Goal: Task Accomplishment & Management: Complete application form

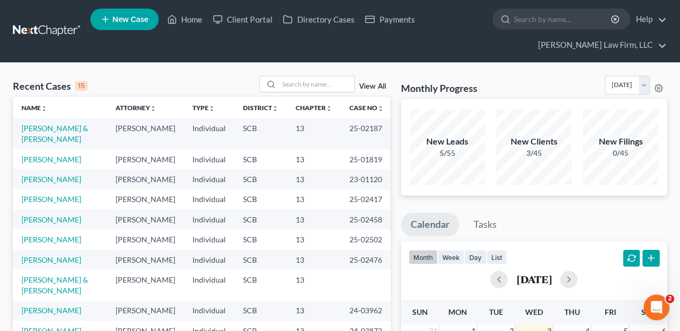
click at [119, 16] on span "New Case" at bounding box center [130, 20] width 36 height 8
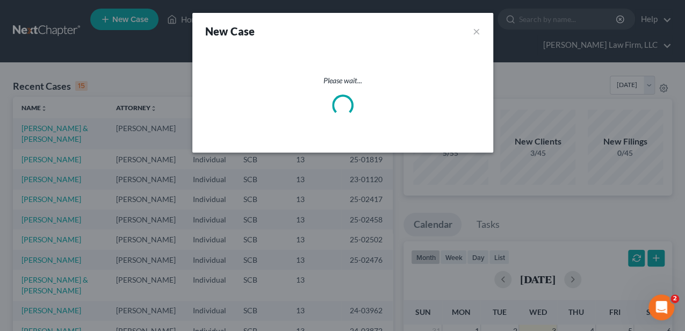
select select "72"
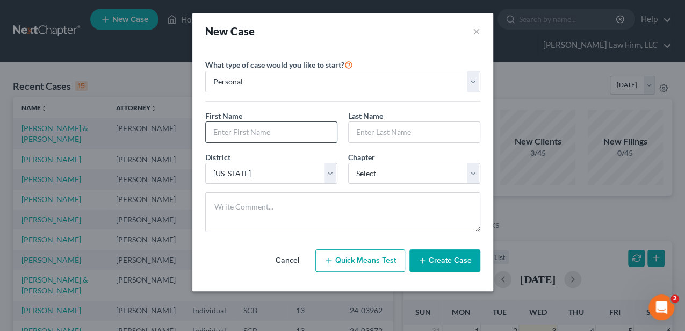
click at [238, 133] on input "text" at bounding box center [271, 132] width 131 height 20
type input "[PERSON_NAME]"
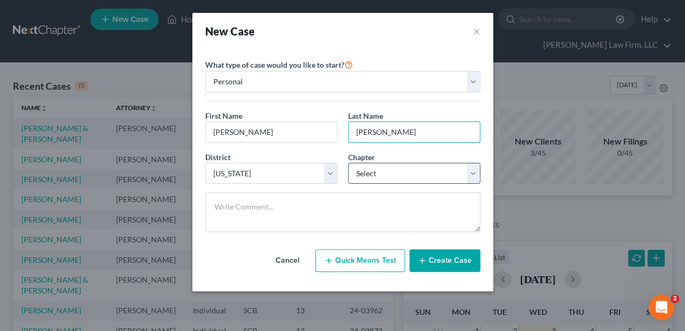
type input "[PERSON_NAME]"
click at [382, 177] on select "Select 7 11 12 13" at bounding box center [414, 174] width 132 height 22
select select "0"
click at [348, 163] on select "Select 7 11 12 13" at bounding box center [414, 174] width 132 height 22
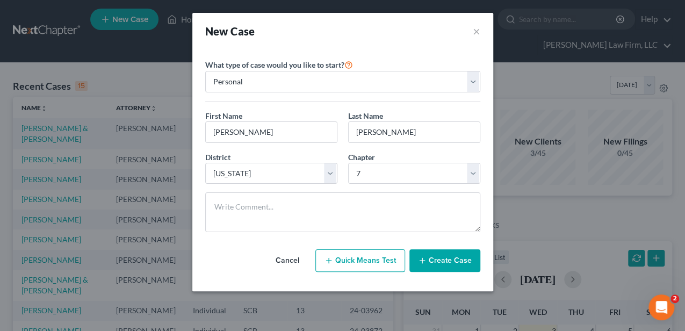
click at [439, 264] on button "Create Case" at bounding box center [445, 260] width 71 height 23
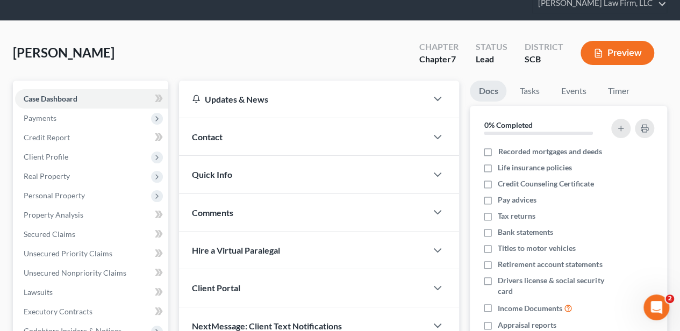
scroll to position [108, 0]
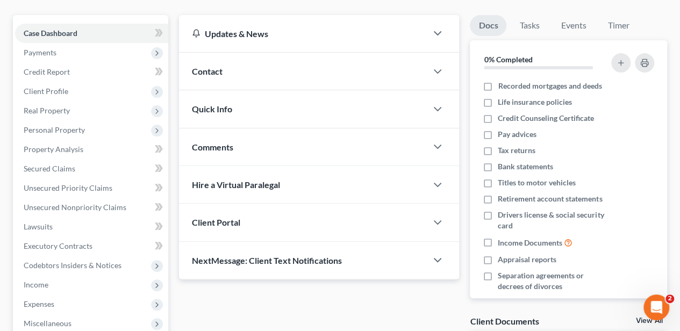
click at [229, 104] on span "Quick Info" at bounding box center [212, 109] width 40 height 10
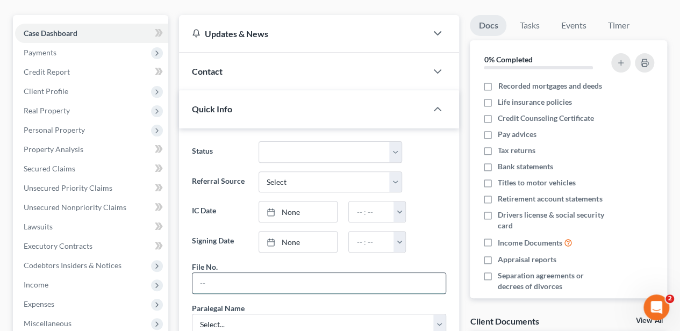
click at [249, 286] on input "text" at bounding box center [318, 283] width 253 height 20
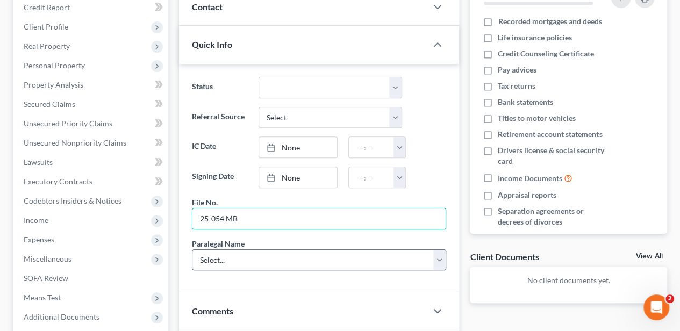
scroll to position [179, 0]
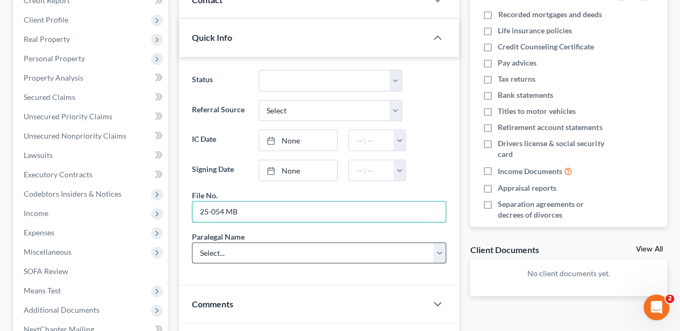
type input "25-054 MB"
click at [224, 254] on select "Select... [PERSON_NAME] [PERSON_NAME] [PERSON_NAME] [PERSON_NAME]" at bounding box center [319, 253] width 254 height 22
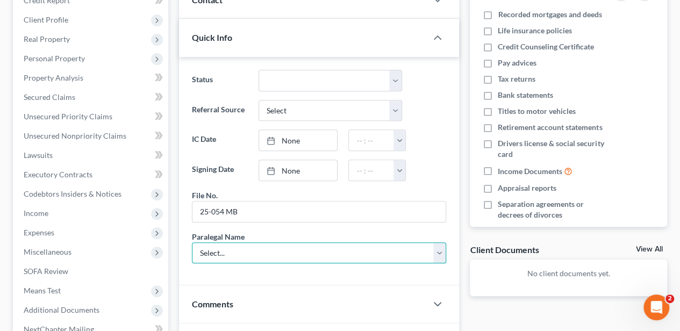
click at [219, 247] on select "Select... [PERSON_NAME] [PERSON_NAME] [PERSON_NAME] [PERSON_NAME]" at bounding box center [319, 253] width 254 height 22
select select "2"
click at [192, 242] on select "Select... [PERSON_NAME] [PERSON_NAME] [PERSON_NAME] [PERSON_NAME]" at bounding box center [319, 253] width 254 height 22
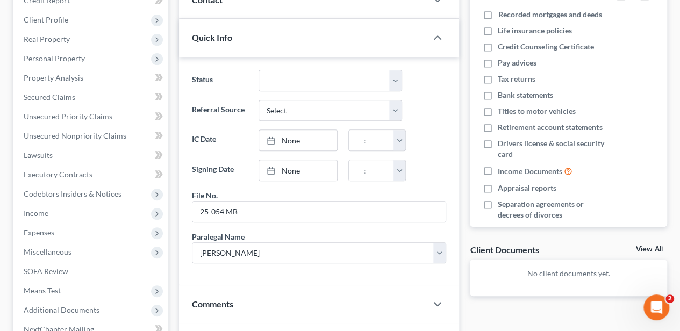
click at [177, 257] on div "Updates & News × [US_STATE][GEOGRAPHIC_DATA] Notes: Take a look at NextChapter'…" at bounding box center [319, 190] width 291 height 493
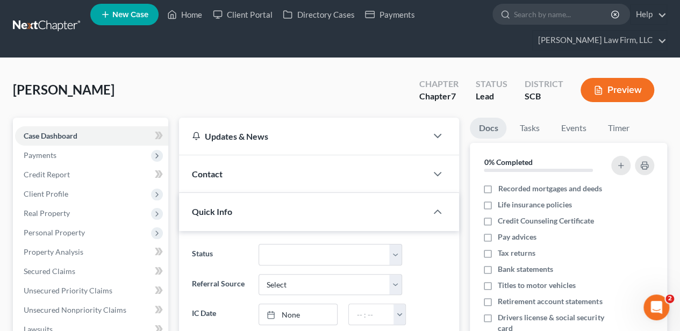
scroll to position [0, 0]
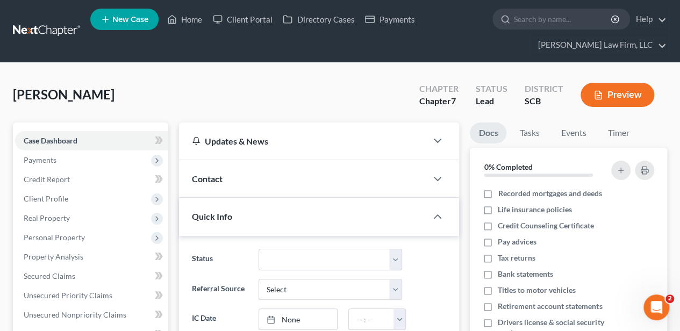
click at [232, 171] on div "Contact" at bounding box center [303, 178] width 248 height 37
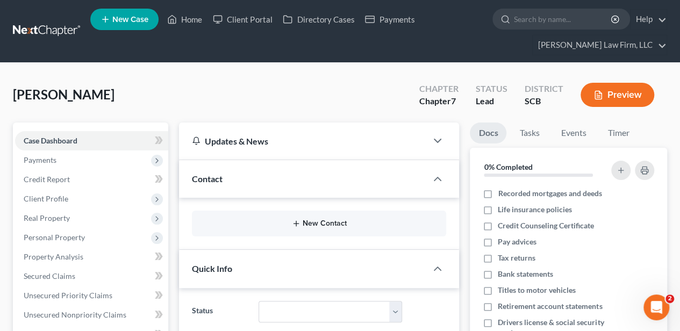
click at [323, 221] on button "New Contact" at bounding box center [319, 223] width 237 height 9
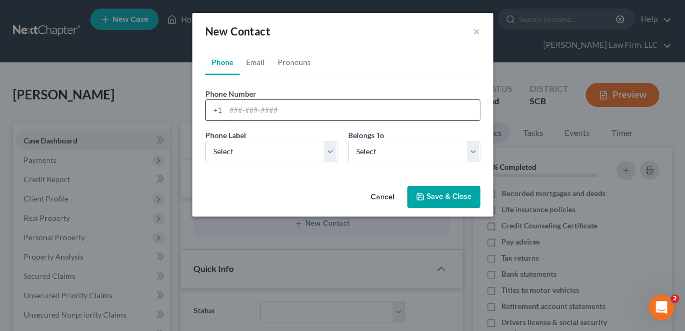
click at [266, 112] on input "tel" at bounding box center [353, 110] width 254 height 20
type input "[PHONE_NUMBER]"
drag, startPoint x: 260, startPoint y: 152, endPoint x: 253, endPoint y: 160, distance: 10.7
click at [260, 152] on select "Select Mobile Home Work Other" at bounding box center [271, 152] width 132 height 22
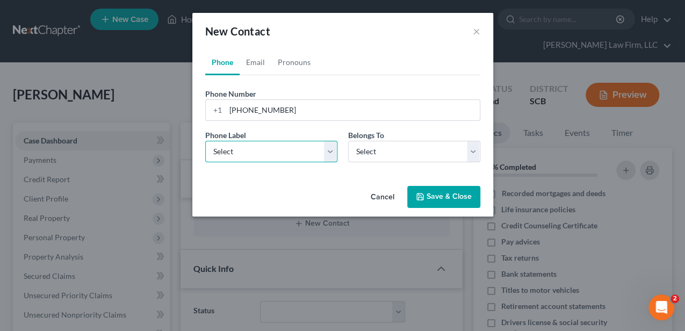
select select "0"
click at [205, 141] on select "Select Mobile Home Work Other" at bounding box center [271, 152] width 132 height 22
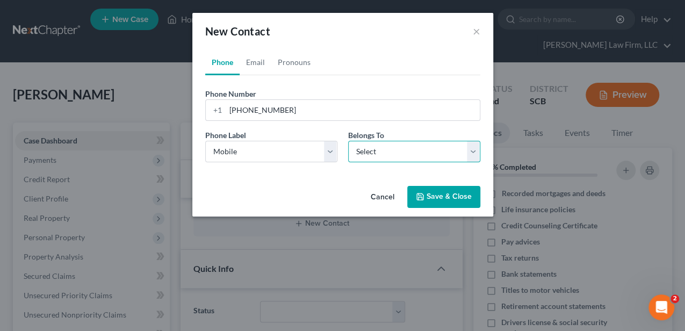
drag, startPoint x: 375, startPoint y: 150, endPoint x: 369, endPoint y: 161, distance: 12.5
click at [375, 151] on select "Select Client Other" at bounding box center [414, 152] width 132 height 22
select select "0"
click at [348, 141] on select "Select Client Other" at bounding box center [414, 152] width 132 height 22
select select "0"
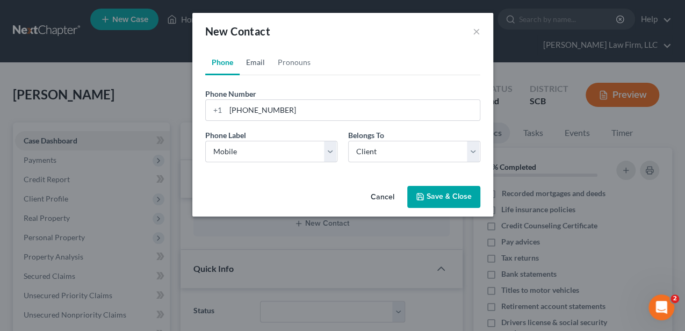
click at [254, 62] on link "Email" at bounding box center [256, 62] width 32 height 26
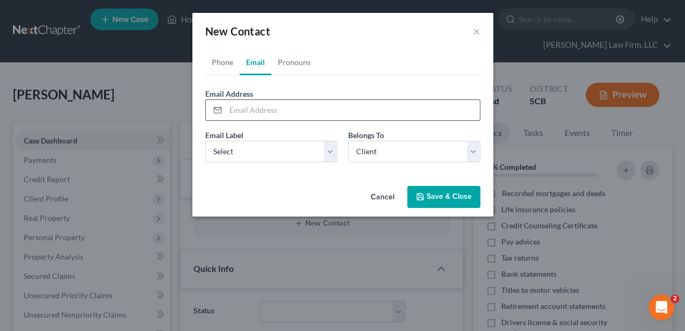
click at [260, 114] on input "email" at bounding box center [353, 110] width 254 height 20
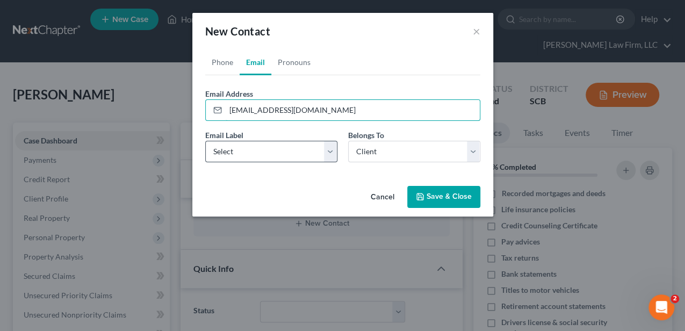
type input "[EMAIL_ADDRESS][DOMAIN_NAME]"
drag, startPoint x: 283, startPoint y: 152, endPoint x: 278, endPoint y: 161, distance: 10.6
click at [283, 152] on select "Select Home Work Other" at bounding box center [271, 152] width 132 height 22
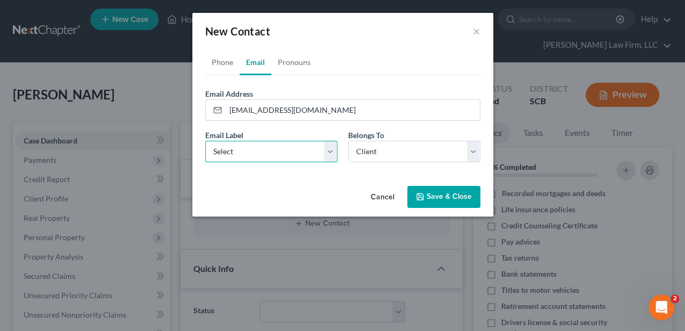
select select "0"
click at [205, 141] on select "Select Home Work Other" at bounding box center [271, 152] width 132 height 22
click at [455, 197] on button "Save & Close" at bounding box center [443, 197] width 73 height 23
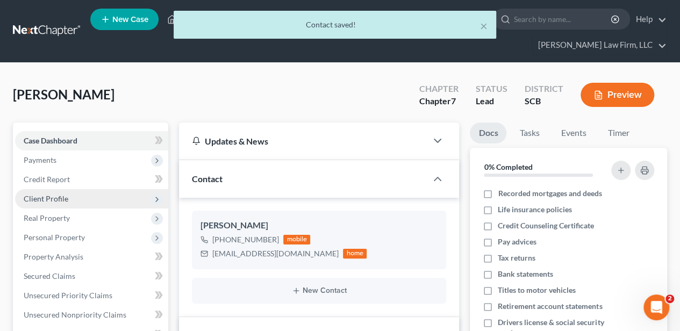
drag, startPoint x: 54, startPoint y: 199, endPoint x: 56, endPoint y: 205, distance: 6.8
click at [54, 199] on span "Client Profile" at bounding box center [46, 198] width 45 height 9
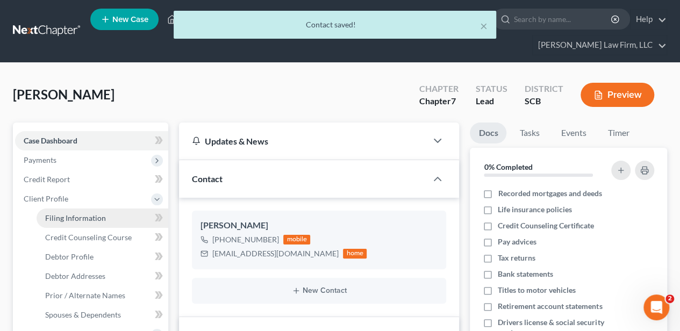
click at [62, 215] on span "Filing Information" at bounding box center [75, 217] width 61 height 9
select select "1"
select select "0"
select select "72"
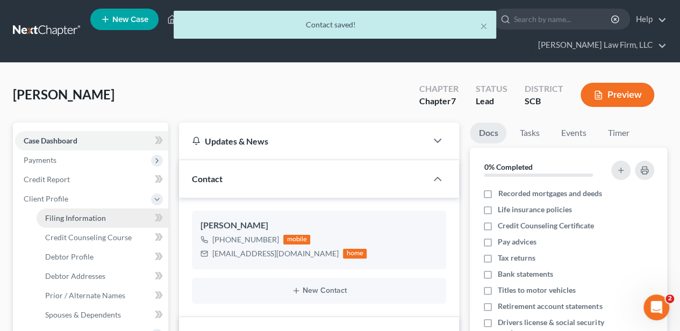
select select "42"
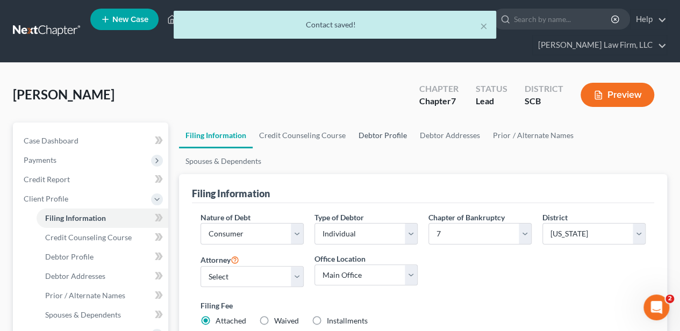
click at [369, 134] on link "Debtor Profile" at bounding box center [382, 136] width 61 height 26
select select "0"
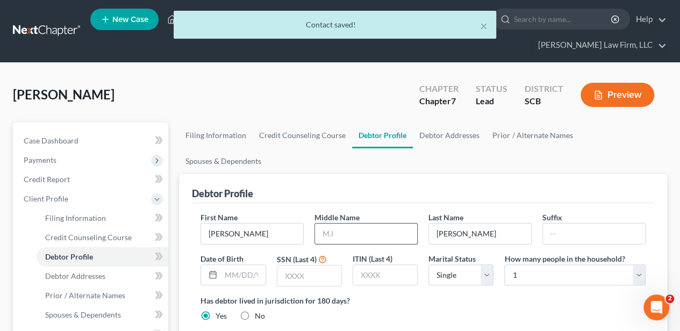
click at [373, 224] on input "text" at bounding box center [366, 234] width 102 height 20
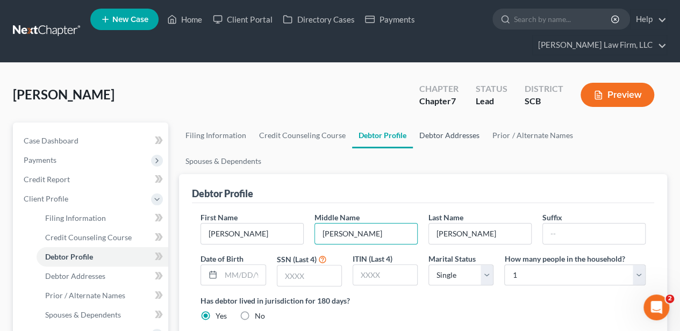
type input "[PERSON_NAME]"
click at [452, 129] on link "Debtor Addresses" at bounding box center [449, 136] width 73 height 26
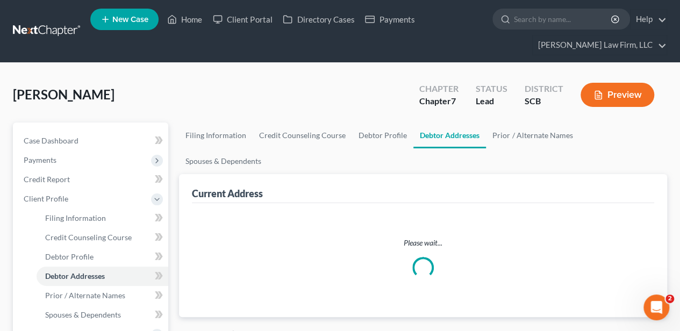
select select "0"
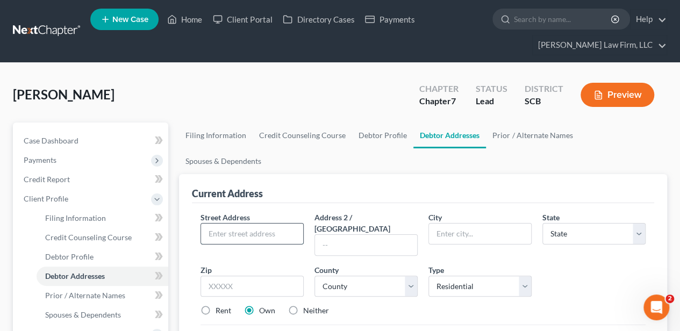
click at [278, 224] on input "text" at bounding box center [252, 234] width 102 height 20
type input "[STREET_ADDRESS][PERSON_NAME]"
type input "29526"
type input "[PERSON_NAME]"
select select "42"
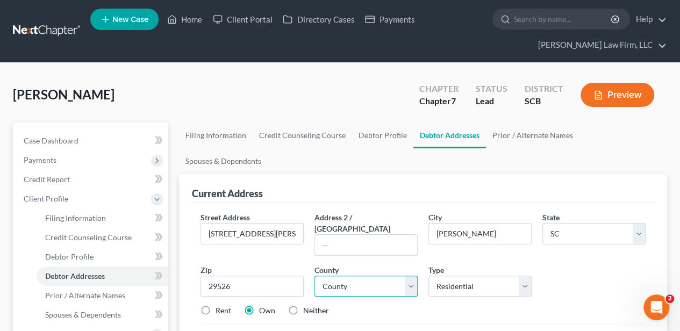
click at [327, 276] on select "County" at bounding box center [365, 287] width 103 height 22
select select "25"
click at [314, 276] on select "County [GEOGRAPHIC_DATA] [GEOGRAPHIC_DATA] [GEOGRAPHIC_DATA] [GEOGRAPHIC_DATA] …" at bounding box center [365, 287] width 103 height 22
click at [303, 305] on label "Neither" at bounding box center [316, 310] width 26 height 11
click at [307, 305] on input "Neither" at bounding box center [310, 308] width 7 height 7
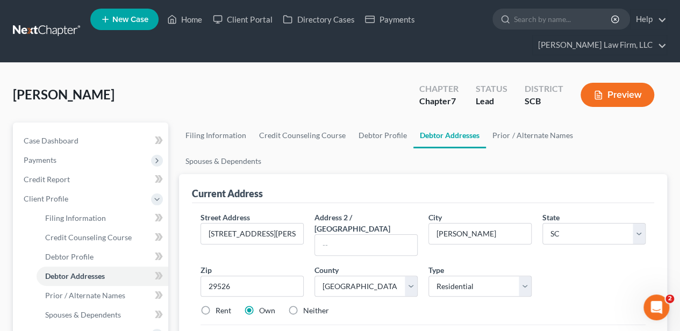
radio input "true"
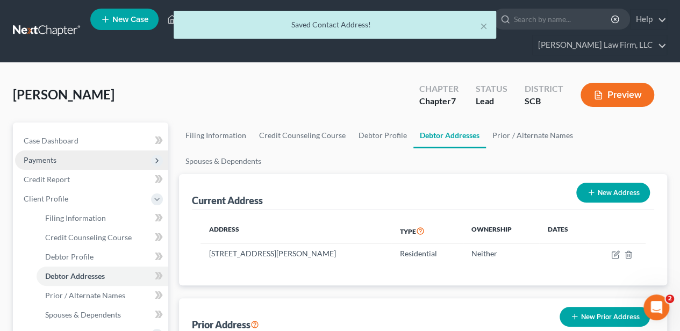
click at [69, 155] on span "Payments" at bounding box center [91, 160] width 153 height 19
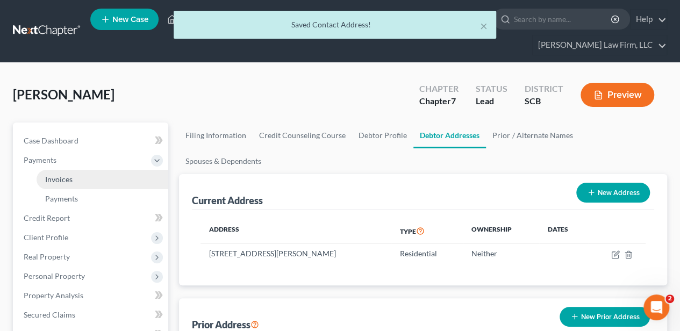
click at [71, 177] on span "Invoices" at bounding box center [58, 179] width 27 height 9
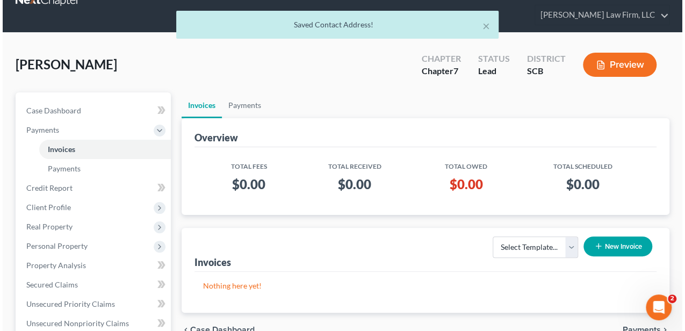
scroll to position [71, 0]
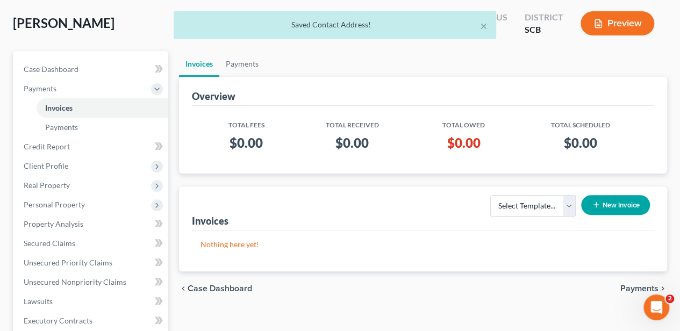
click at [606, 199] on button "New Invoice" at bounding box center [615, 205] width 69 height 20
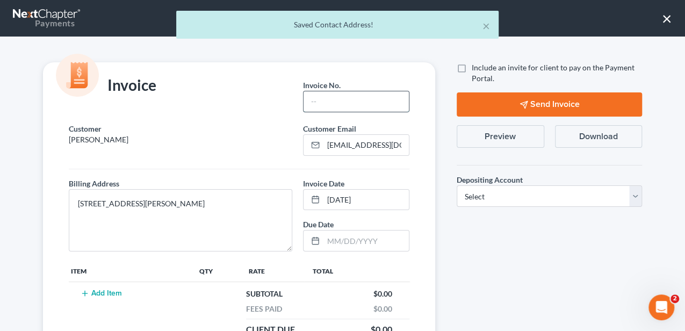
click at [319, 102] on input "text" at bounding box center [356, 101] width 105 height 20
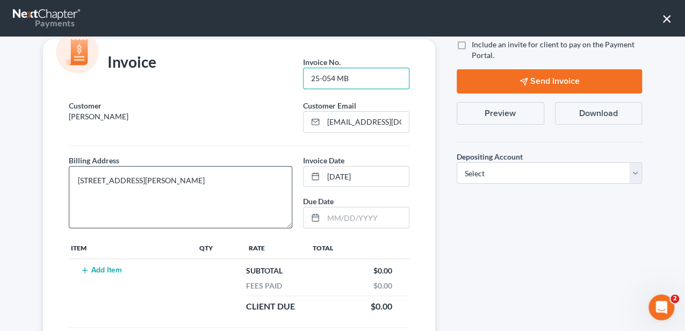
scroll to position [35, 0]
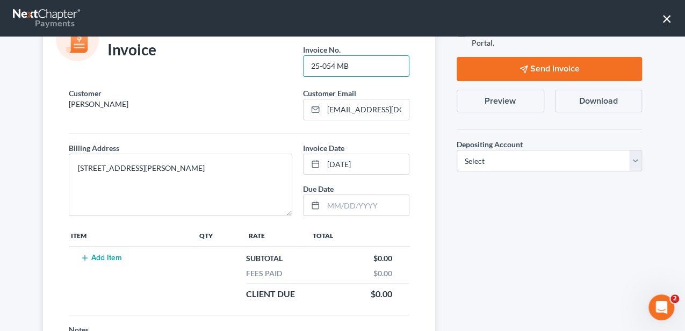
type input "25-054 MB"
click at [91, 259] on button "Add Item" at bounding box center [100, 258] width 47 height 9
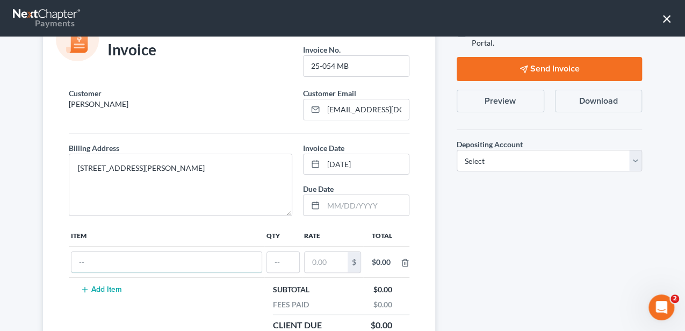
click at [91, 259] on input "text" at bounding box center [166, 262] width 190 height 20
type input "Attorney Fee"
type input "1"
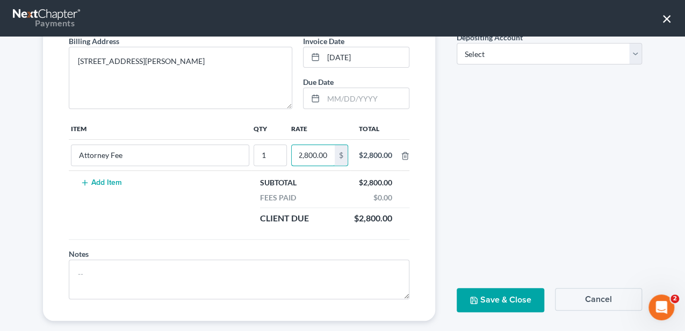
scroll to position [143, 0]
type input "2,800.00"
drag, startPoint x: 482, startPoint y: 52, endPoint x: 476, endPoint y: 63, distance: 13.5
click at [482, 52] on select "Select Operation Trust" at bounding box center [549, 53] width 185 height 22
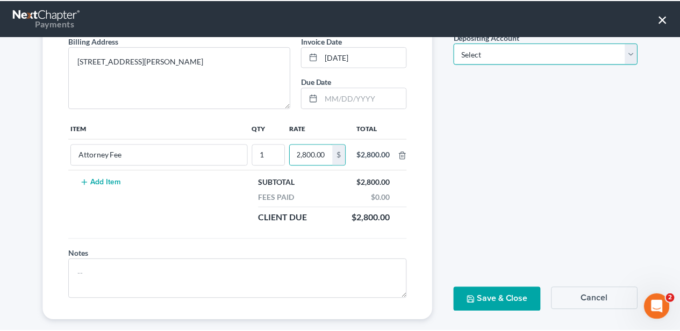
scroll to position [0, 0]
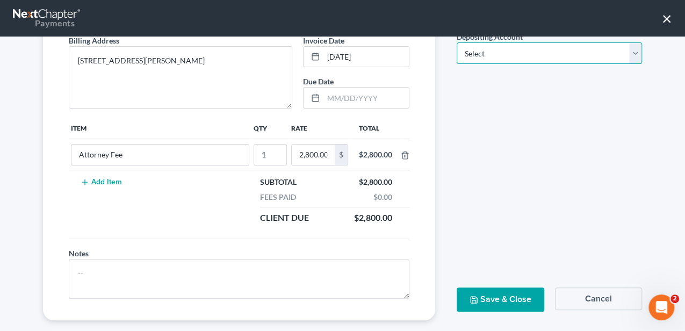
select select "1"
click at [457, 42] on select "Select Operation Trust" at bounding box center [549, 53] width 185 height 22
click at [486, 288] on button "Save & Close" at bounding box center [501, 300] width 88 height 24
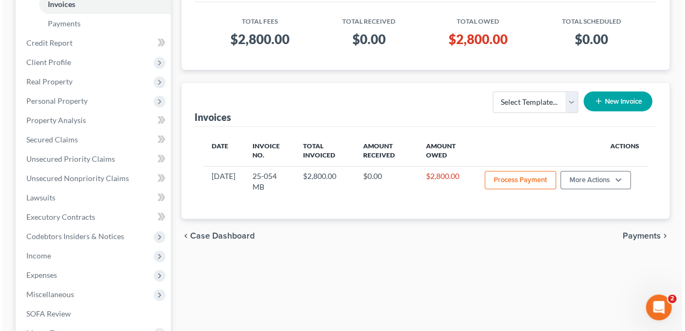
scroll to position [179, 0]
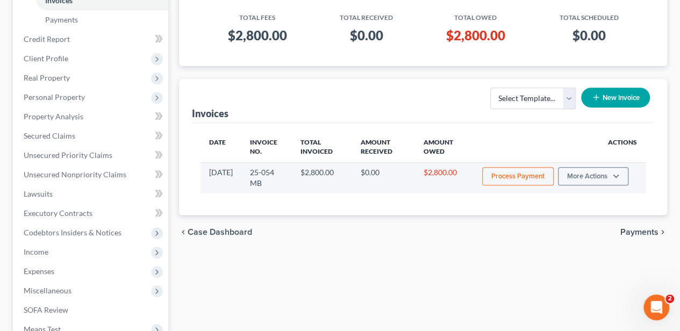
click at [505, 171] on button "Process Payment" at bounding box center [517, 176] width 71 height 18
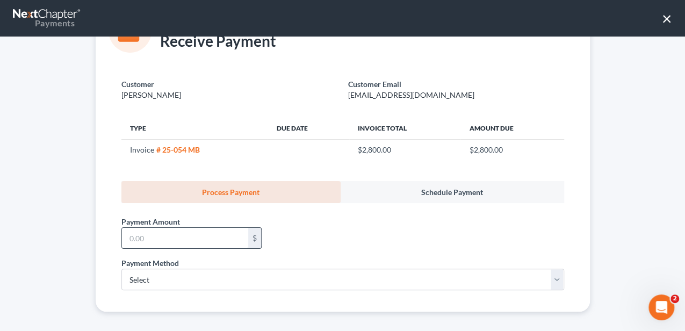
scroll to position [49, 0]
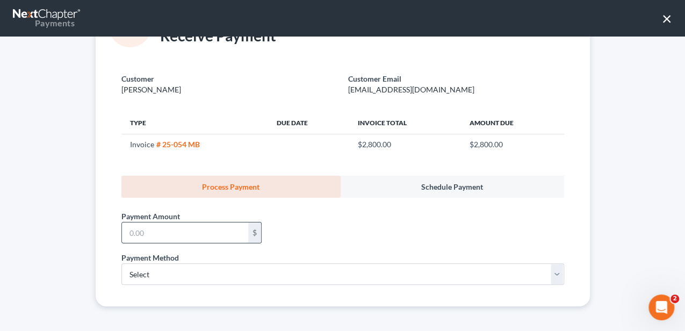
click at [193, 229] on input "text" at bounding box center [185, 233] width 126 height 20
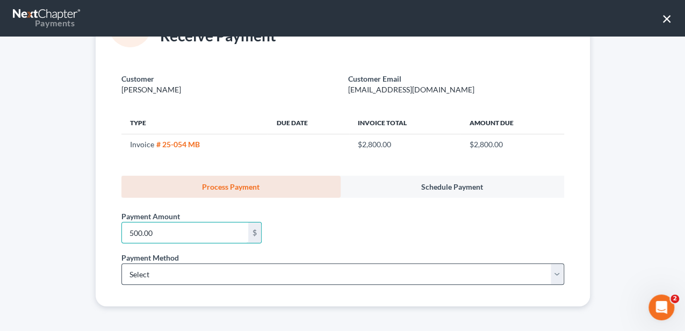
type input "500.00"
click at [182, 271] on select "Select ACH Credit Card" at bounding box center [342, 274] width 443 height 22
select select "1"
click at [121, 263] on select "Select ACH Credit Card" at bounding box center [342, 274] width 443 height 22
select select "42"
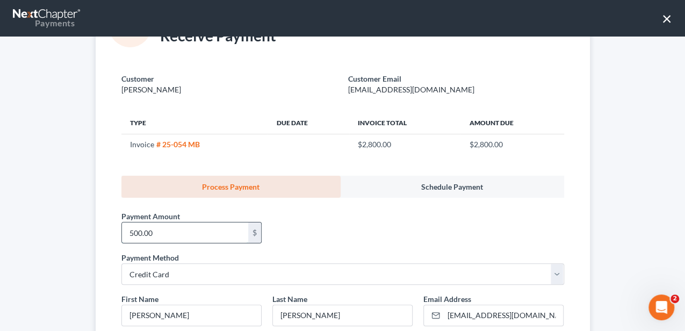
click at [151, 228] on input "500.00" at bounding box center [185, 233] width 126 height 20
type input "800.00"
click at [370, 224] on div "Payment Amount * 800.00 $" at bounding box center [343, 225] width 454 height 54
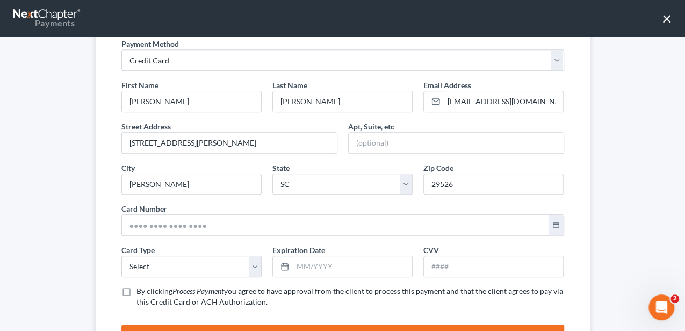
scroll to position [264, 0]
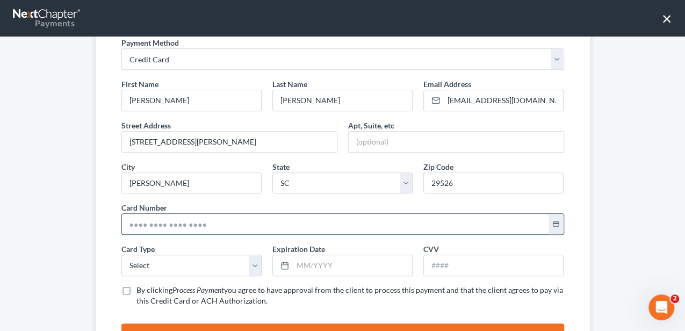
click at [181, 218] on input "text" at bounding box center [335, 224] width 427 height 20
type input "[CREDIT_CARD_NUMBER]"
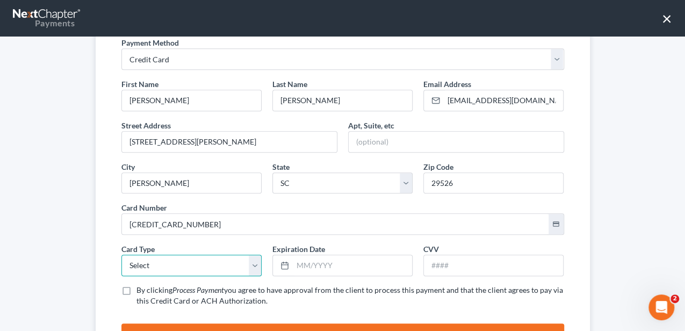
click at [162, 261] on select "Select Visa MasterCard Discover American Express" at bounding box center [191, 266] width 140 height 22
select select "0"
click at [121, 255] on select "Select Visa MasterCard Discover American Express" at bounding box center [191, 266] width 140 height 22
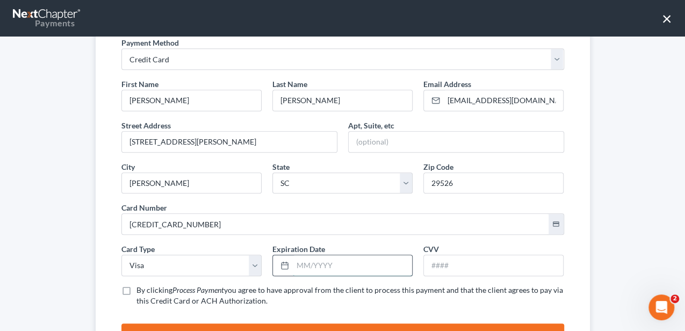
click at [306, 256] on input "text" at bounding box center [352, 265] width 119 height 20
type input "04/2026"
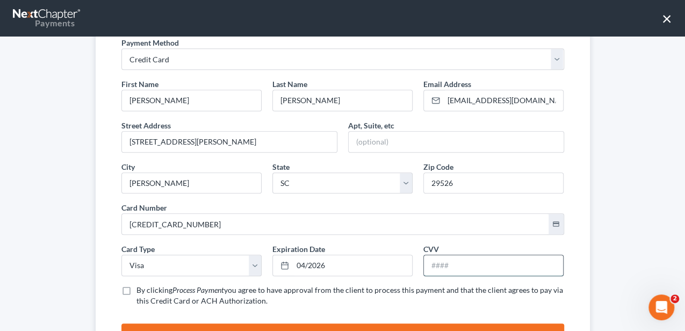
click at [485, 262] on input "text" at bounding box center [493, 265] width 139 height 20
type input "527"
click at [383, 292] on label "By clicking Process Payment you agree to have approval from the client to proce…" at bounding box center [351, 296] width 428 height 22
click at [148, 292] on input "By clicking Process Payment you agree to have approval from the client to proce…" at bounding box center [144, 288] width 7 height 7
checkbox input "true"
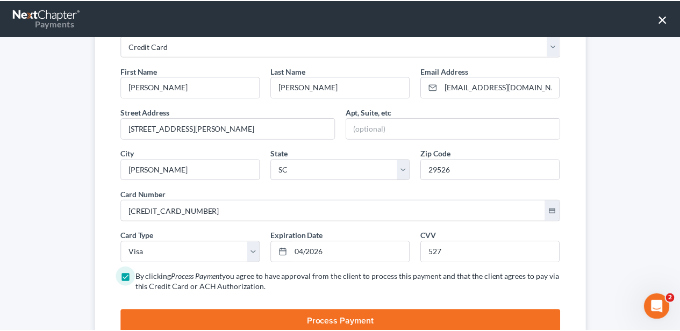
scroll to position [300, 0]
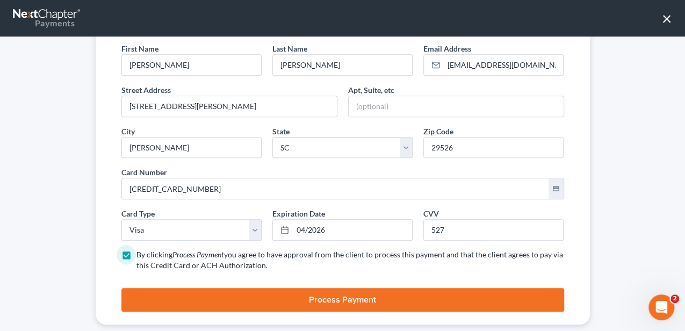
click at [383, 294] on button "Process Payment" at bounding box center [342, 300] width 443 height 24
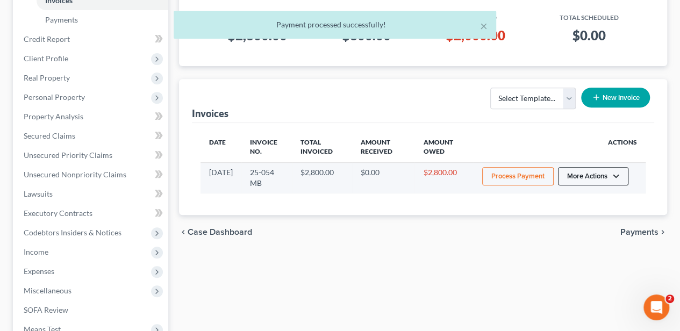
click at [590, 177] on button "More Actions" at bounding box center [593, 176] width 70 height 18
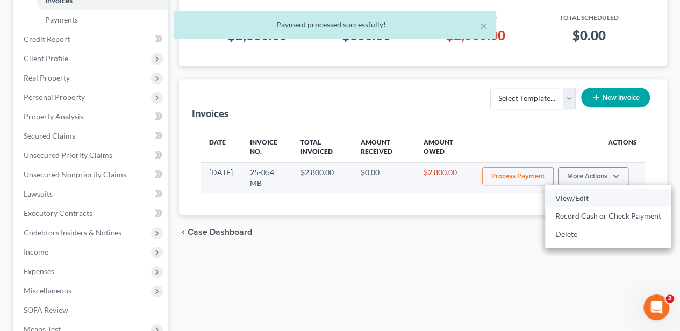
click at [576, 199] on link "View/Edit" at bounding box center [608, 198] width 126 height 18
select select "1"
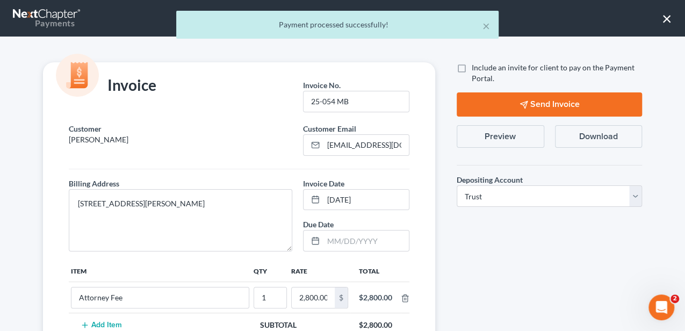
click at [493, 127] on button "Preview" at bounding box center [501, 136] width 88 height 23
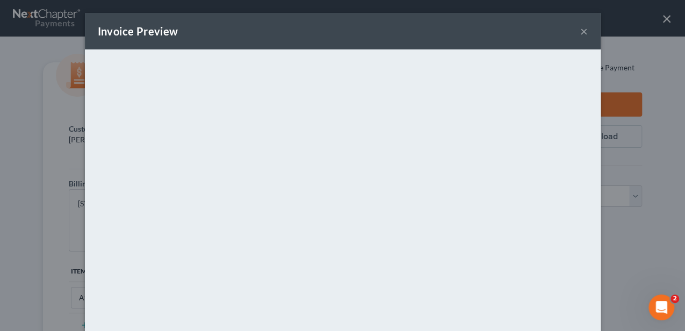
click at [584, 32] on button "×" at bounding box center [585, 31] width 8 height 13
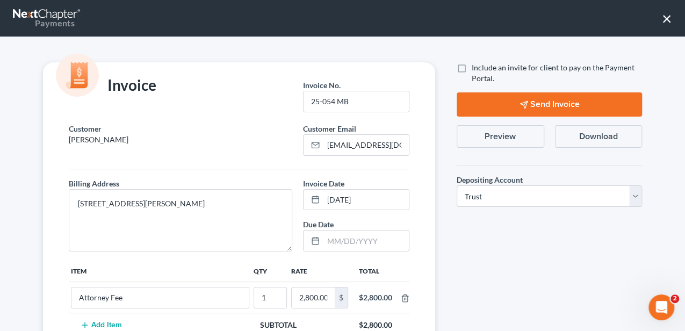
click at [667, 20] on button "×" at bounding box center [667, 18] width 10 height 17
